Goal: Entertainment & Leisure: Consume media (video, audio)

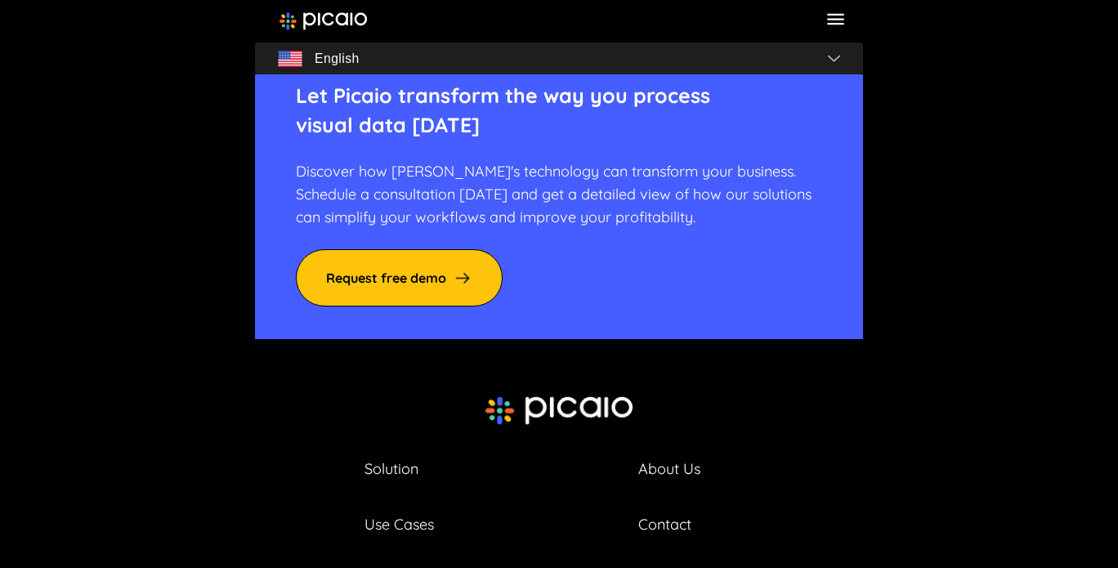
scroll to position [5831, 0]
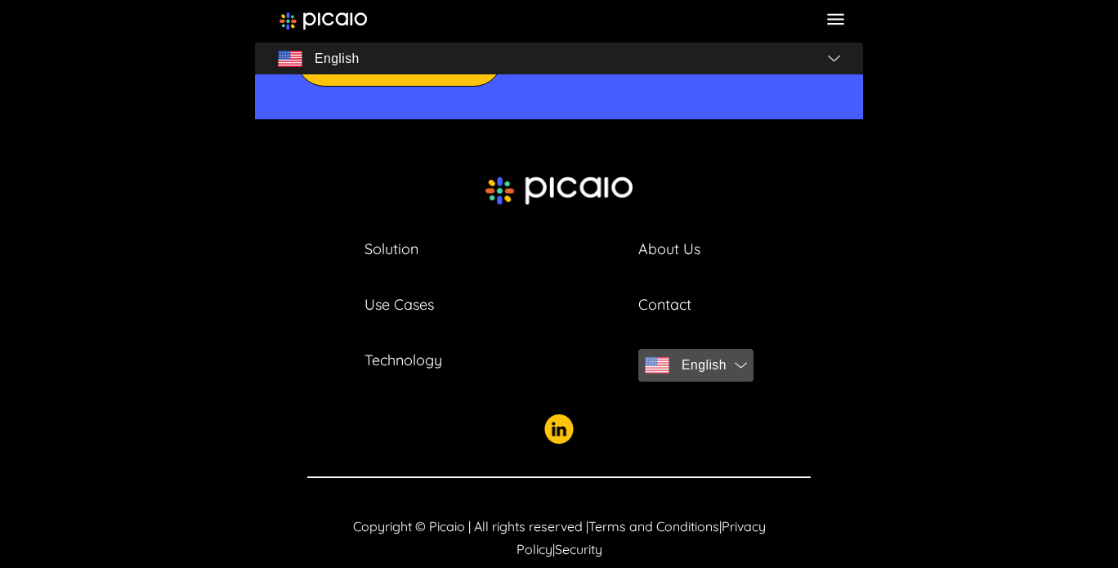
click at [710, 354] on span "English" at bounding box center [704, 365] width 45 height 23
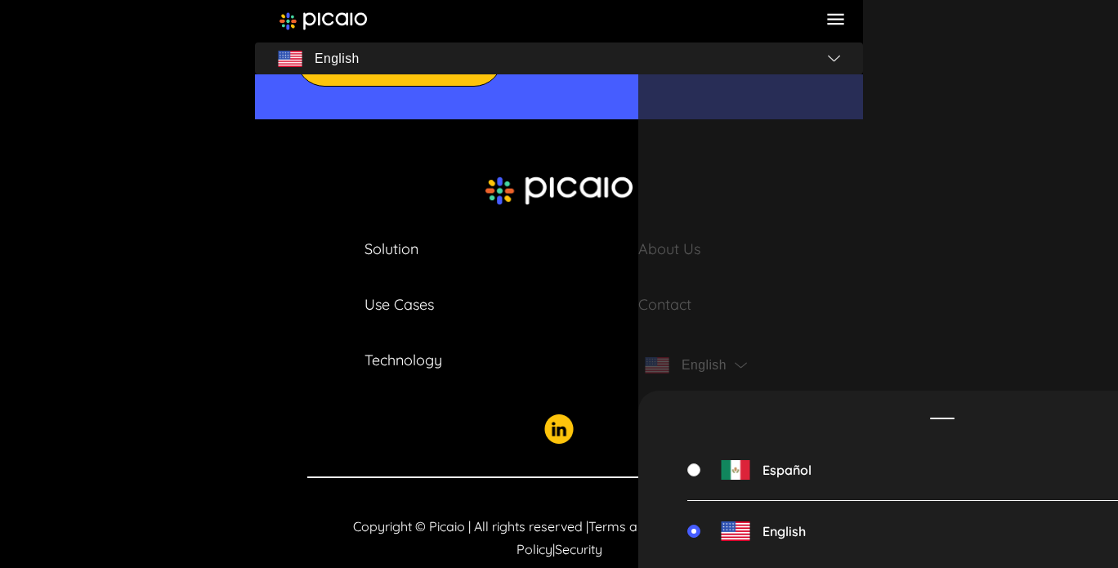
click at [871, 217] on div "Español English" at bounding box center [942, 284] width 608 height 568
click at [522, 477] on div "Copyright © Picaio | All rights reserved | Terms and Conditions | Privacy Polic…" at bounding box center [559, 519] width 504 height 84
click at [838, 58] on img "button" at bounding box center [834, 58] width 12 height 7
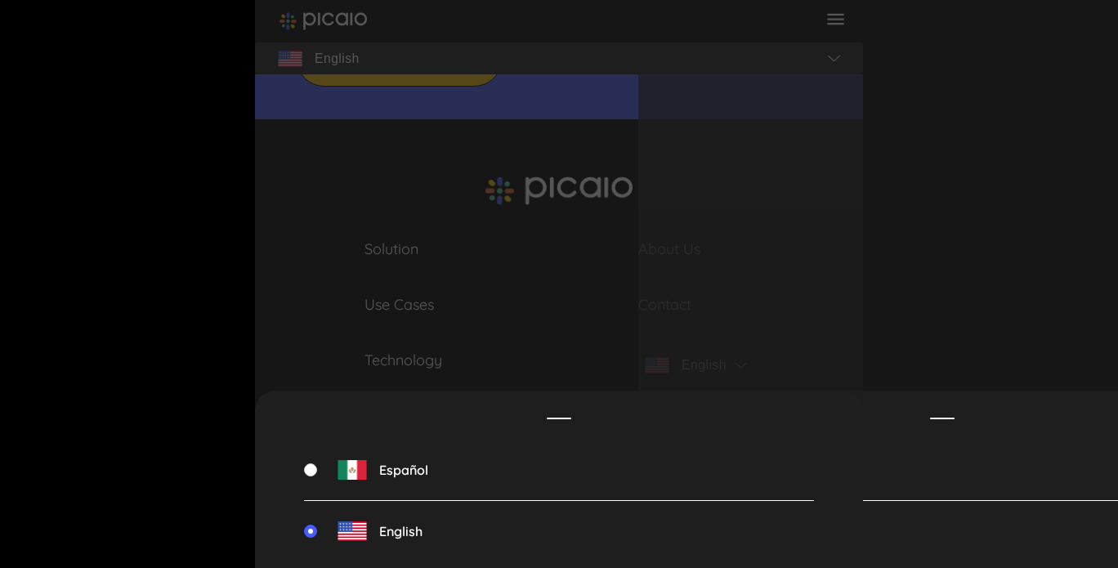
click at [931, 422] on ul "Español English" at bounding box center [942, 489] width 511 height 157
click at [947, 421] on ul "Español English" at bounding box center [942, 489] width 511 height 157
click at [911, 231] on div "Español English" at bounding box center [942, 284] width 608 height 568
click at [472, 207] on div "Español English" at bounding box center [559, 284] width 608 height 568
click at [314, 526] on img at bounding box center [310, 531] width 13 height 13
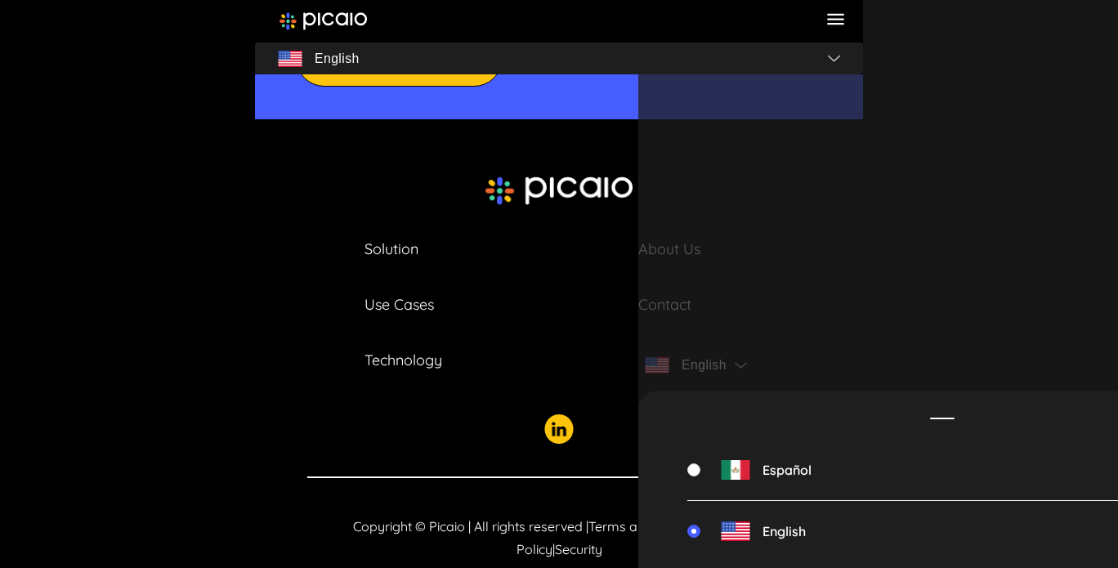
click at [410, 238] on link "Solution" at bounding box center [392, 249] width 54 height 23
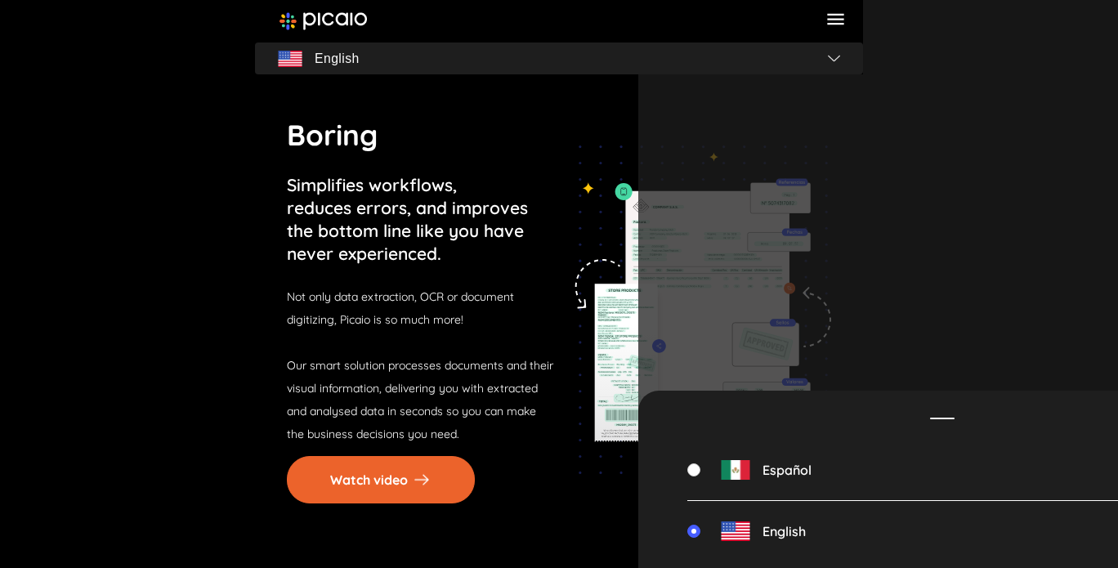
click at [395, 482] on button "Watch video" at bounding box center [381, 479] width 188 height 47
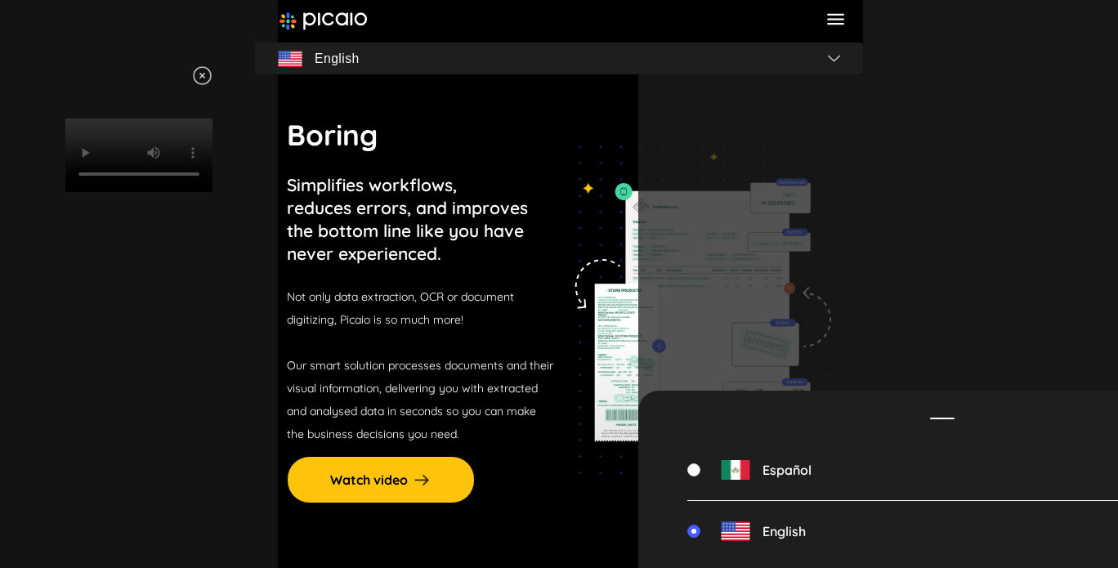
click at [213, 76] on img at bounding box center [202, 75] width 20 height 20
